Goal: Task Accomplishment & Management: Manage account settings

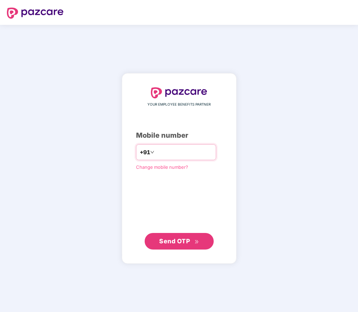
click at [177, 151] on input "number" at bounding box center [184, 152] width 57 height 11
type input "**********"
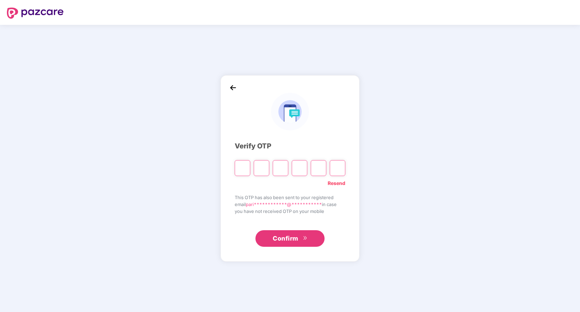
type input "*"
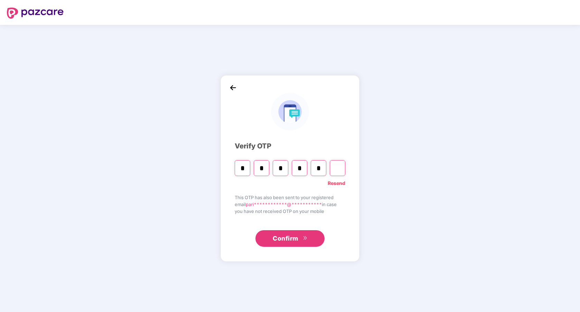
type input "*"
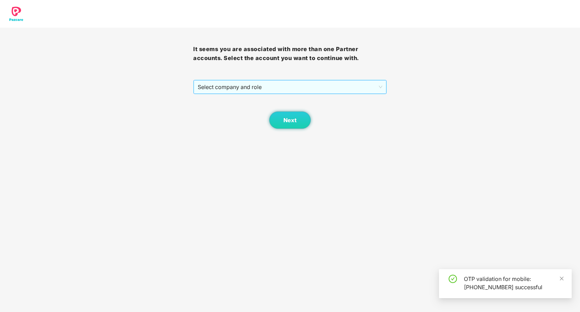
click at [241, 93] on span "Select company and role" at bounding box center [290, 87] width 184 height 13
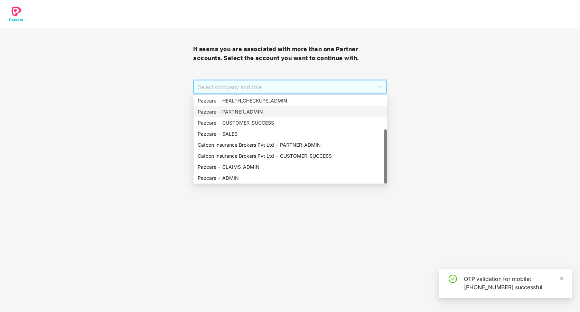
scroll to position [55, 0]
click at [240, 166] on div "Pazcare - CLAIMS_ADMIN" at bounding box center [290, 167] width 185 height 8
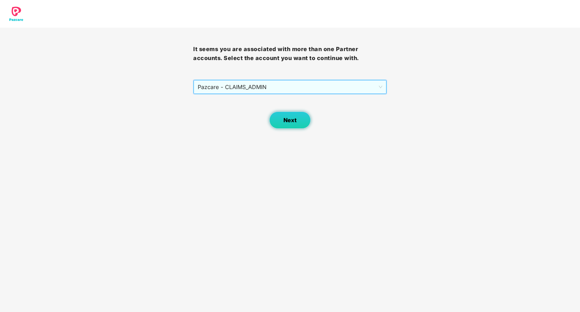
click at [281, 121] on button "Next" at bounding box center [289, 120] width 41 height 17
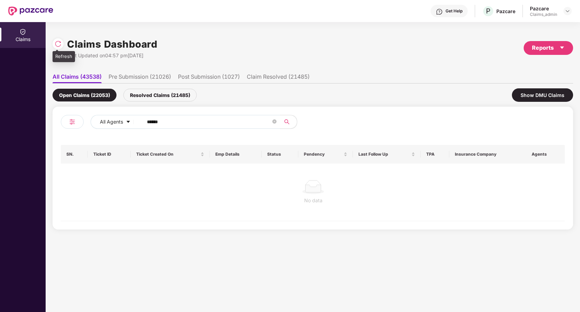
click at [60, 43] on img at bounding box center [58, 43] width 7 height 7
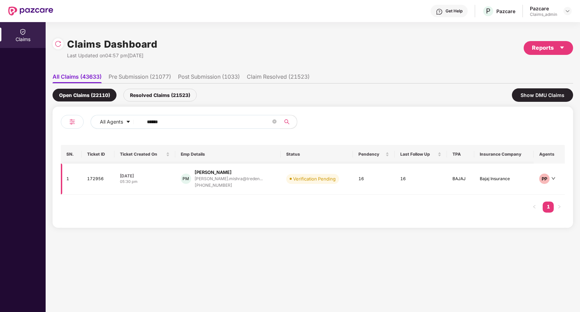
click at [262, 189] on td "PM Paritosh Mishra paritosh.mishra@treden... +919643088798" at bounding box center [227, 179] width 105 height 31
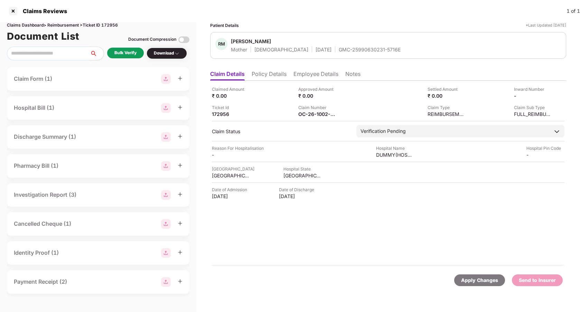
click at [320, 220] on div "Claimed Amount ₹ 0.00 Approved Amount ₹ 0.00 Settled Amount ₹ 0.00 Inward Numbe…" at bounding box center [388, 173] width 356 height 185
click at [278, 73] on li "Policy Details" at bounding box center [269, 76] width 35 height 10
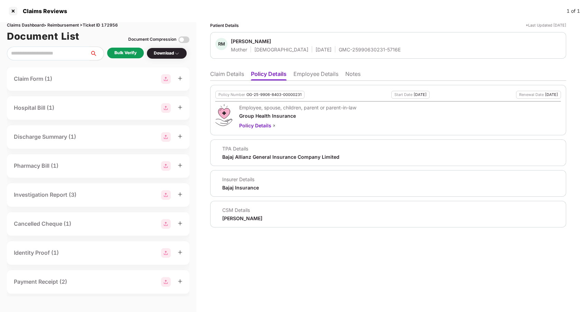
click at [320, 73] on li "Employee Details" at bounding box center [315, 76] width 45 height 10
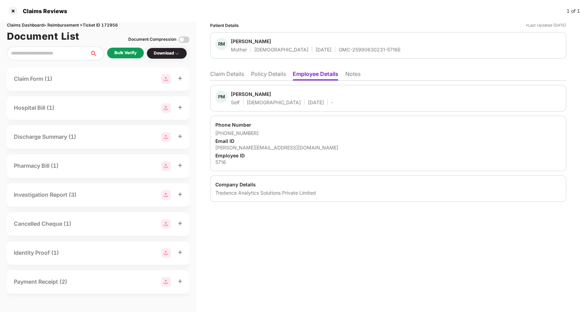
click at [242, 74] on li "Claim Details" at bounding box center [227, 76] width 34 height 10
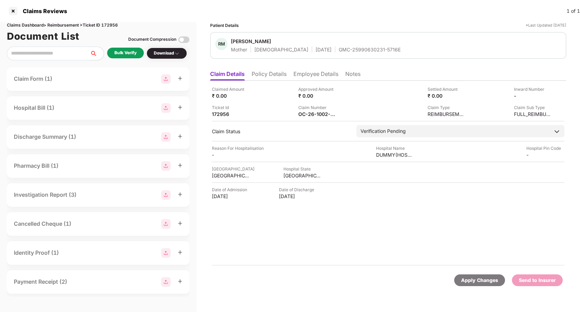
click at [325, 245] on div "Claimed Amount ₹ 0.00 Approved Amount ₹ 0.00 Settled Amount ₹ 0.00 Inward Numbe…" at bounding box center [388, 173] width 356 height 185
click at [276, 75] on li "Policy Details" at bounding box center [269, 76] width 35 height 10
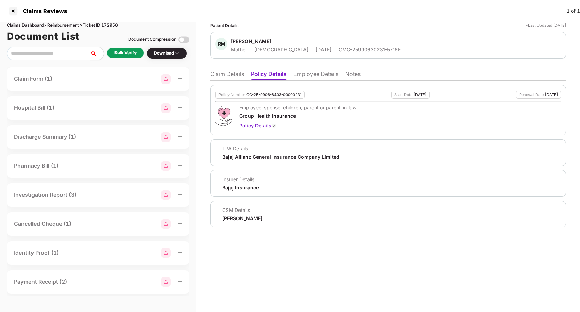
click at [315, 73] on li "Employee Details" at bounding box center [315, 76] width 45 height 10
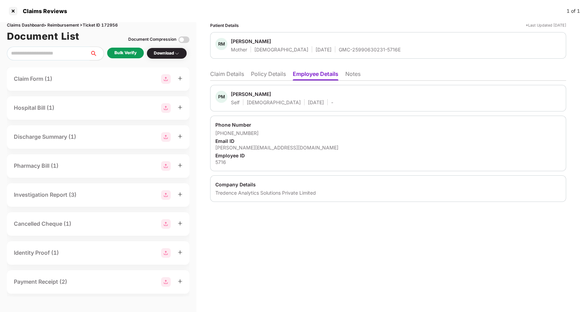
click at [350, 72] on li "Notes" at bounding box center [352, 76] width 15 height 10
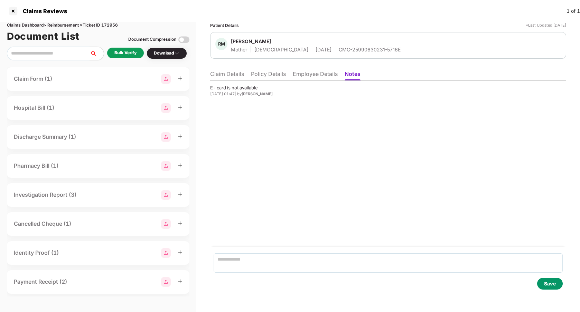
click at [321, 76] on li "Employee Details" at bounding box center [315, 76] width 45 height 10
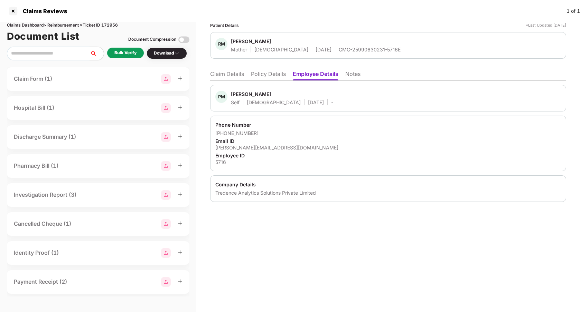
click at [282, 76] on li "Policy Details" at bounding box center [268, 76] width 35 height 10
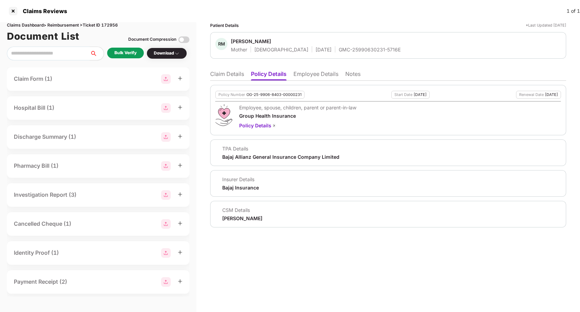
click at [237, 76] on li "Claim Details" at bounding box center [227, 76] width 34 height 10
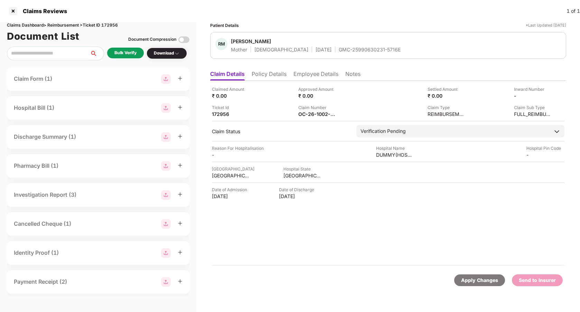
click at [263, 75] on li "Policy Details" at bounding box center [269, 76] width 35 height 10
